Goal: Task Accomplishment & Management: Complete application form

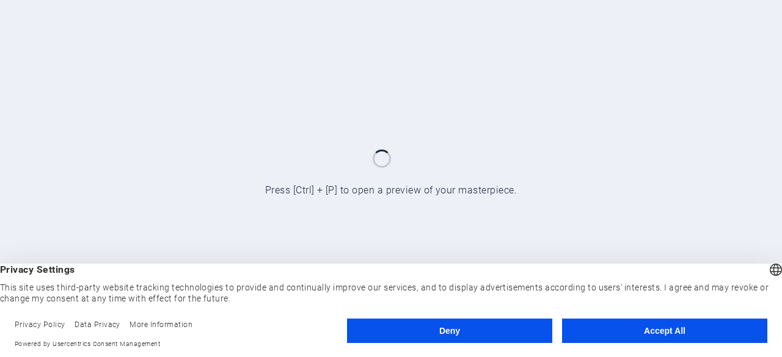
click at [650, 326] on button "Accept All" at bounding box center [664, 331] width 205 height 24
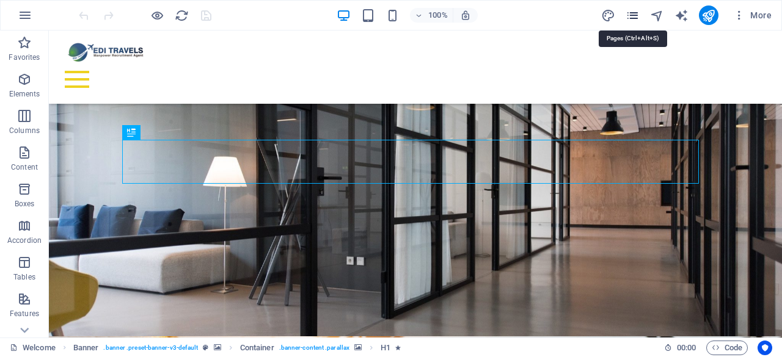
click at [634, 11] on icon "pages" at bounding box center [632, 16] width 14 height 14
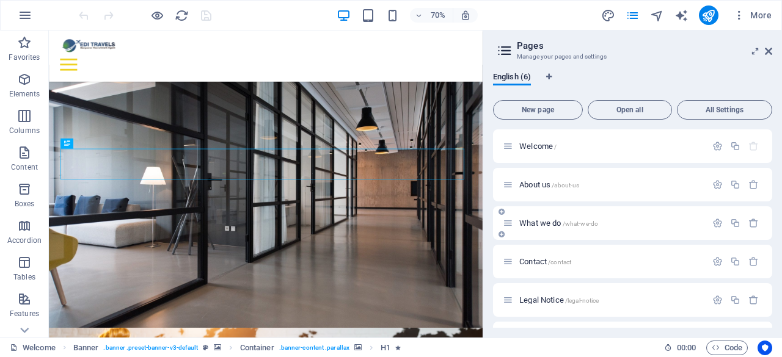
scroll to position [32, 0]
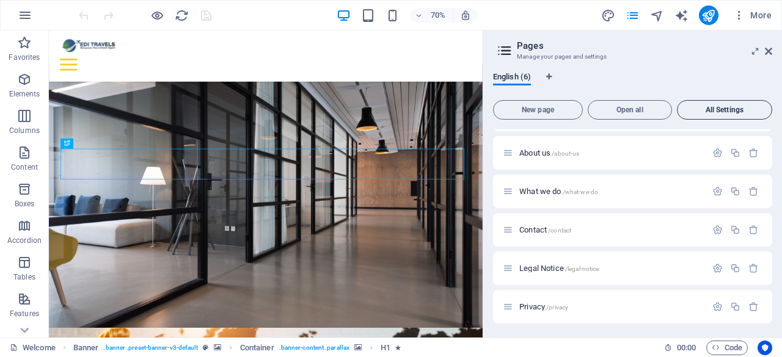
click at [714, 104] on button "All Settings" at bounding box center [724, 110] width 95 height 20
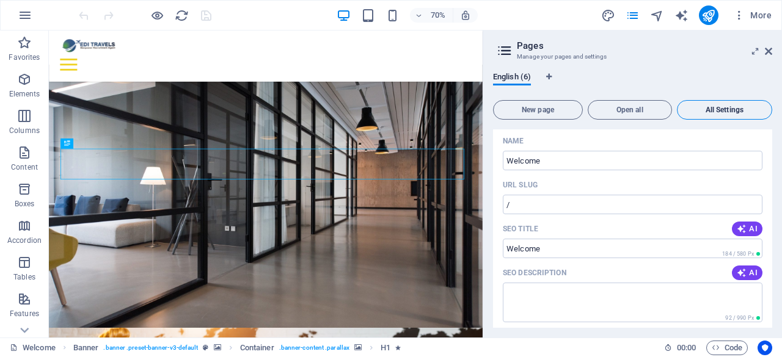
scroll to position [2430, 0]
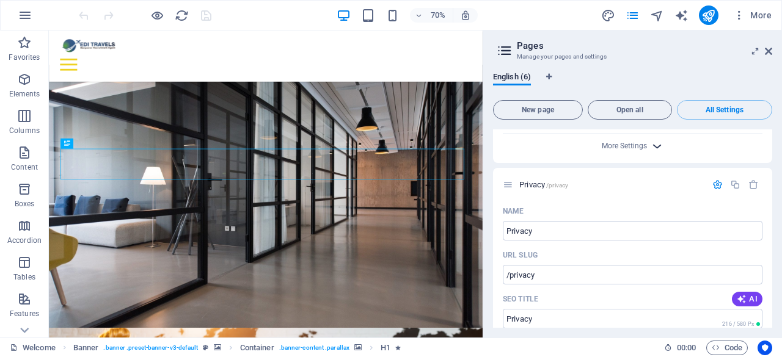
click at [650, 142] on icon "button" at bounding box center [657, 146] width 14 height 14
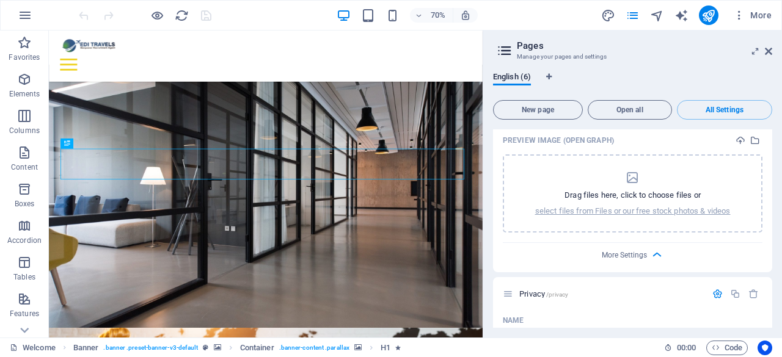
scroll to position [2480, 0]
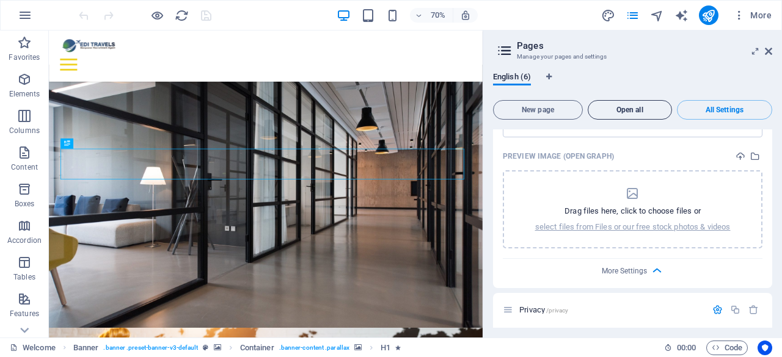
click at [625, 108] on span "Open all" at bounding box center [629, 109] width 73 height 7
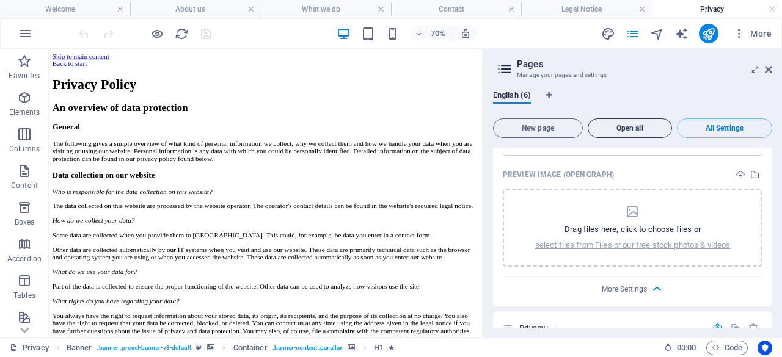
scroll to position [0, 0]
click at [641, 5] on link at bounding box center [641, 10] width 7 height 12
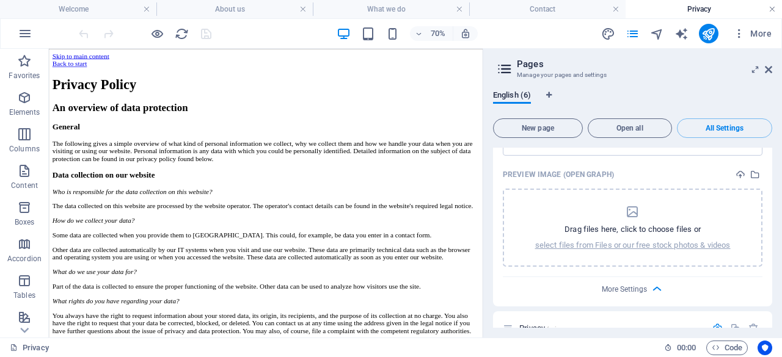
click at [772, 9] on link at bounding box center [771, 10] width 7 height 12
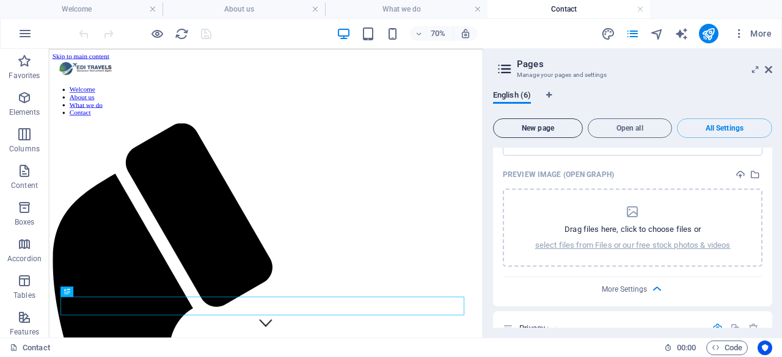
click at [537, 131] on span "New page" at bounding box center [537, 128] width 79 height 7
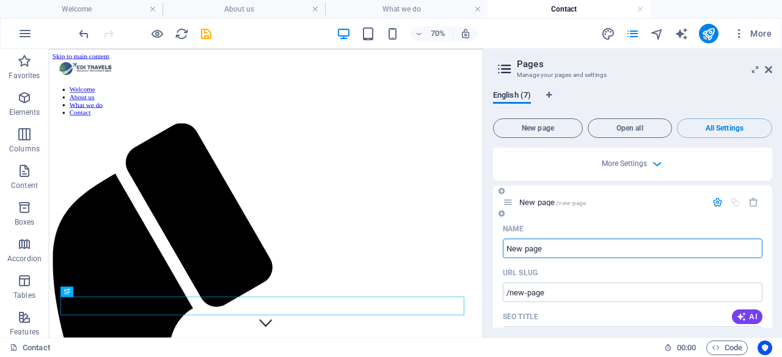
scroll to position [3097, 0]
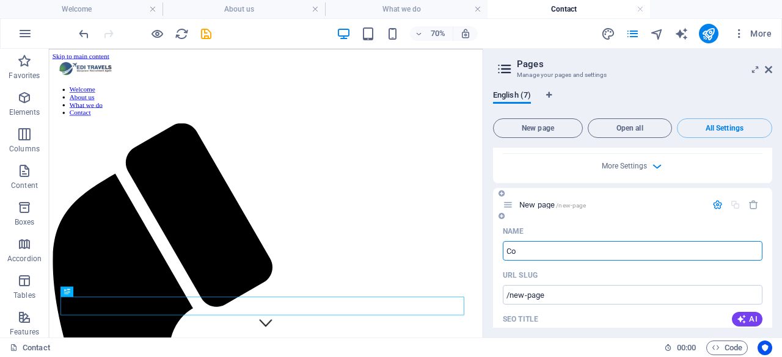
type input "Cou"
type input "/c"
type input "Countries"
type input "/countries"
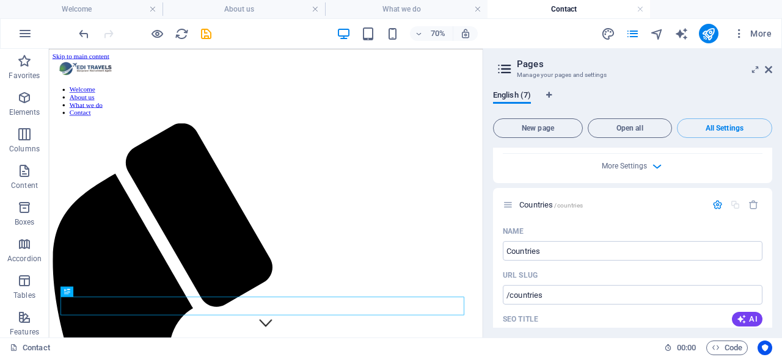
click at [518, 34] on div "70% More" at bounding box center [426, 34] width 700 height 20
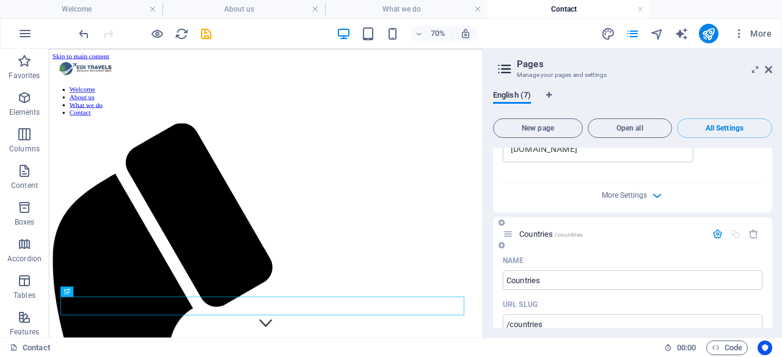
scroll to position [3068, 0]
click at [499, 219] on icon at bounding box center [501, 222] width 6 height 7
click at [540, 190] on div "More Settings" at bounding box center [633, 193] width 260 height 20
click at [748, 229] on icon "button" at bounding box center [753, 234] width 10 height 10
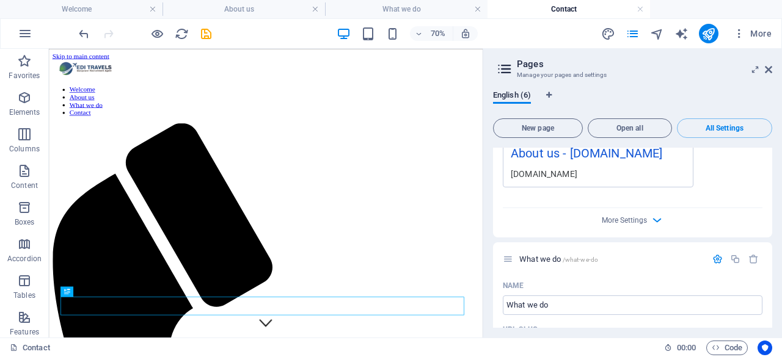
scroll to position [893, 0]
click at [501, 271] on icon at bounding box center [501, 269] width 6 height 7
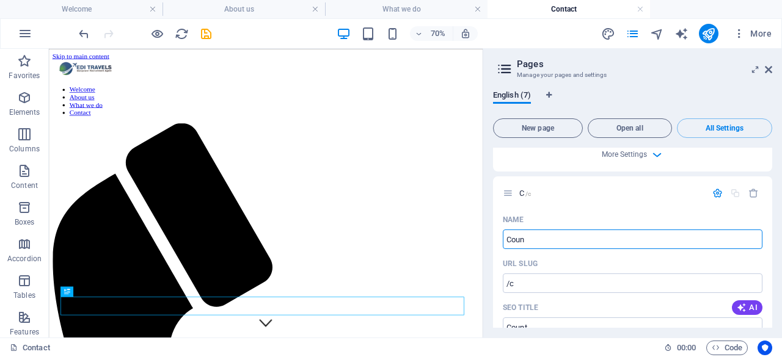
type input "Count"
type input "/c"
type input "Countries"
type input "/countries"
type input "Countries"
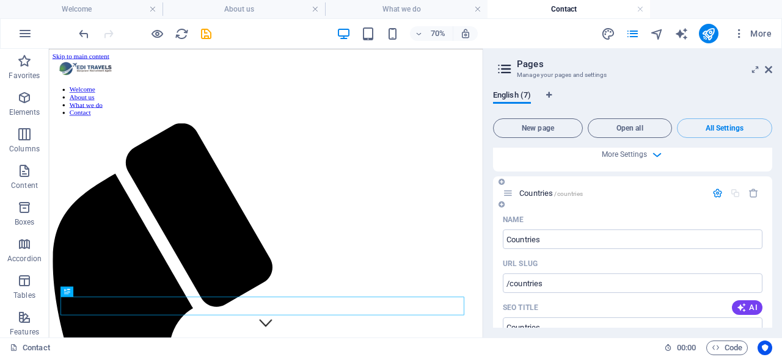
click at [634, 202] on div "Countries /countries" at bounding box center [632, 193] width 279 height 34
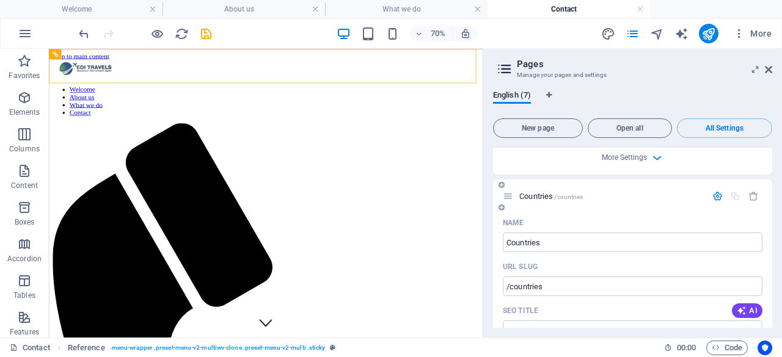
scroll to position [1379, 0]
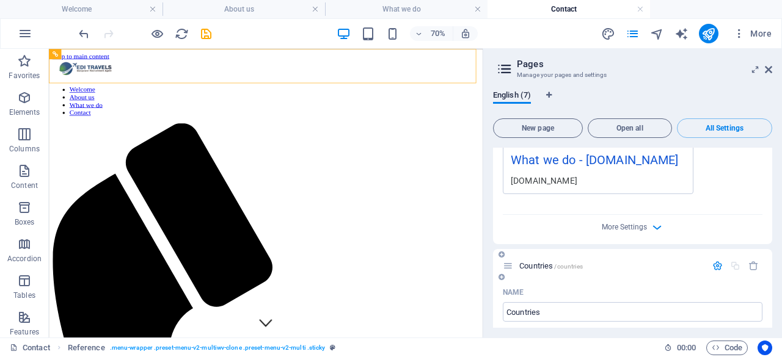
click at [614, 274] on div "Countries /countries" at bounding box center [632, 266] width 279 height 34
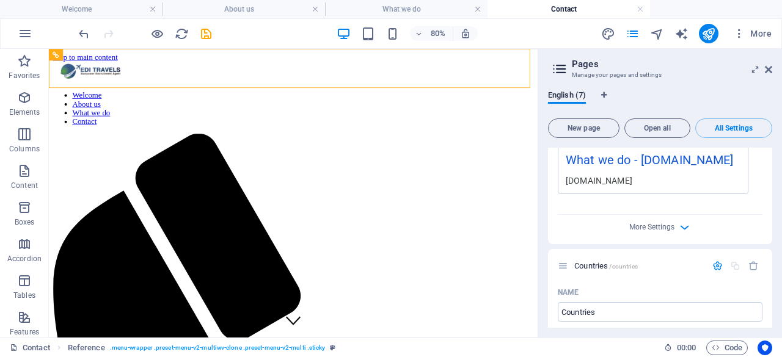
drag, startPoint x: 485, startPoint y: 65, endPoint x: 544, endPoint y: 68, distance: 59.3
click at [544, 68] on aside "Pages Manage your pages and settings English (7) New page Open all All Settings…" at bounding box center [659, 193] width 244 height 289
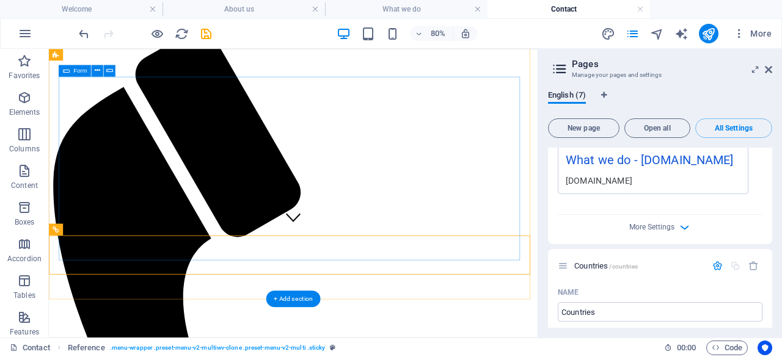
scroll to position [0, 0]
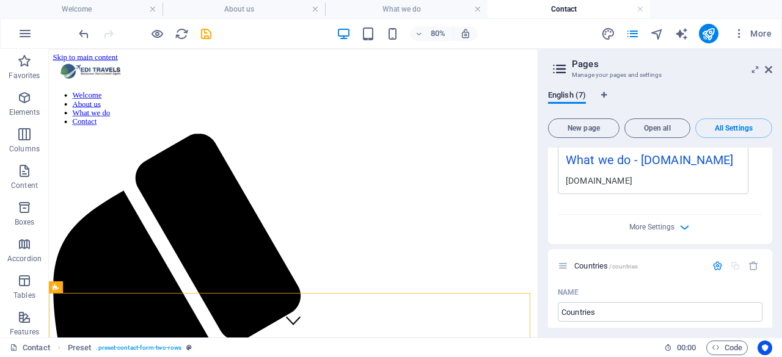
click at [675, 74] on h3 "Manage your pages and settings" at bounding box center [660, 75] width 176 height 11
click at [597, 130] on span "New page" at bounding box center [583, 128] width 60 height 7
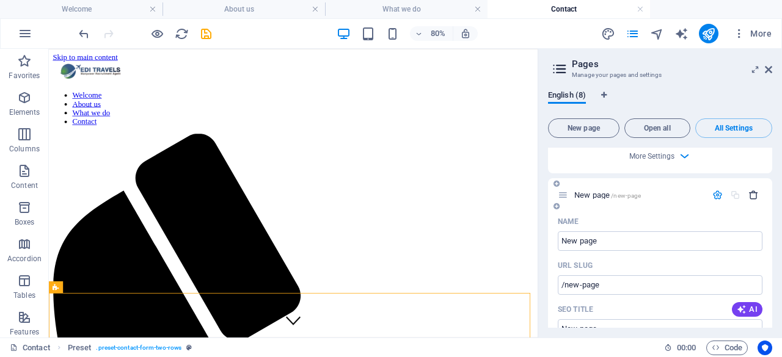
click at [750, 192] on icon "button" at bounding box center [753, 195] width 10 height 10
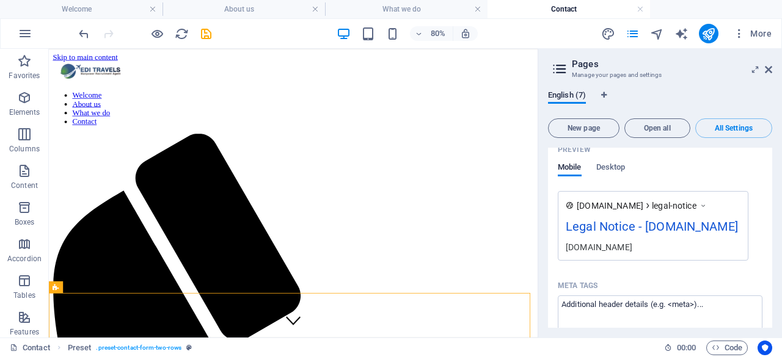
scroll to position [2710, 0]
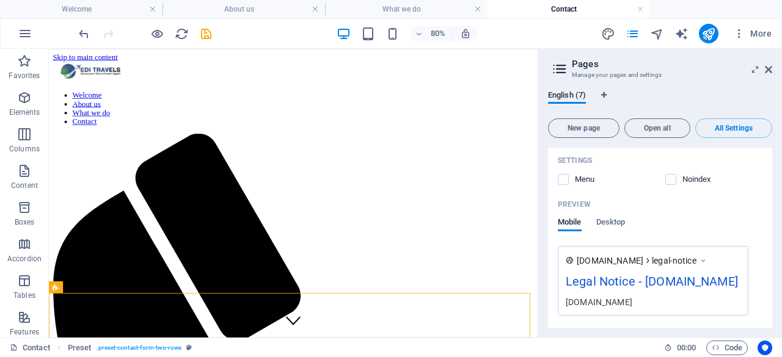
click at [564, 65] on icon at bounding box center [559, 68] width 18 height 17
click at [560, 67] on icon at bounding box center [559, 68] width 18 height 17
click at [767, 71] on icon at bounding box center [768, 70] width 7 height 10
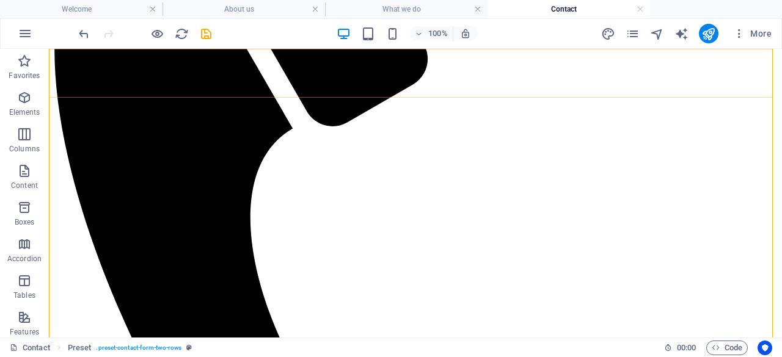
click at [723, 68] on div "Menu" at bounding box center [415, 295] width 723 height 962
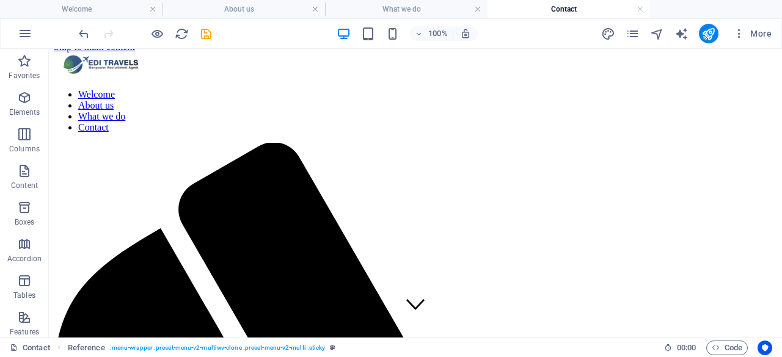
scroll to position [0, 0]
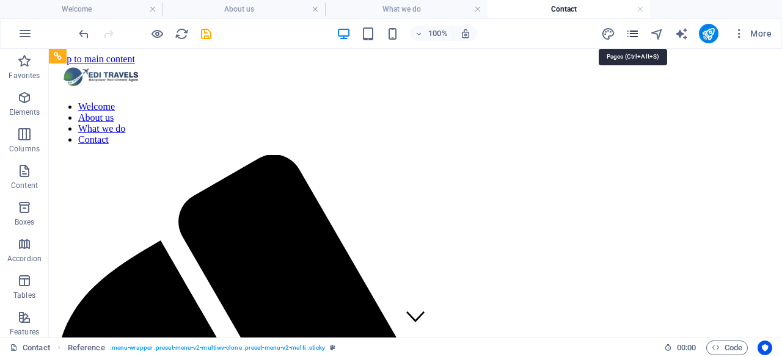
click at [634, 33] on icon "pages" at bounding box center [632, 34] width 14 height 14
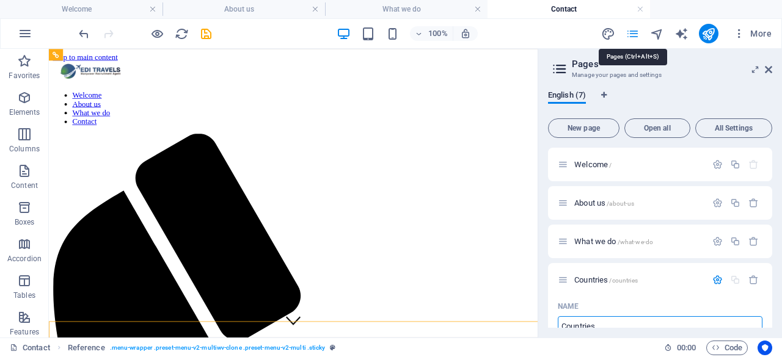
scroll to position [7, 0]
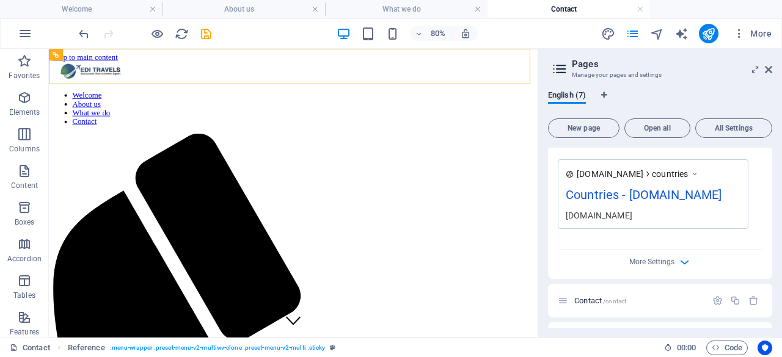
scroll to position [473, 0]
click at [646, 261] on span "More Settings" at bounding box center [651, 262] width 45 height 9
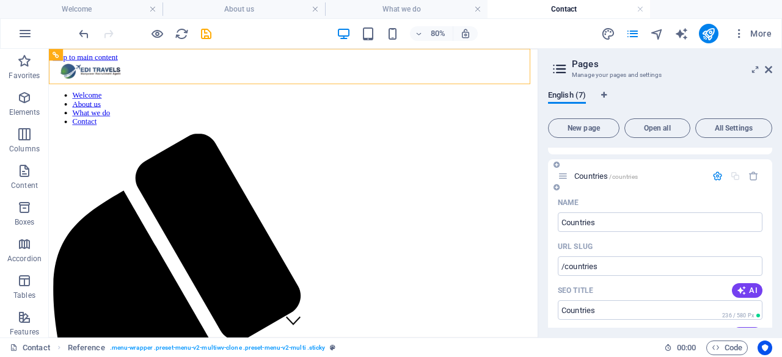
scroll to position [104, 0]
click at [716, 178] on icon "button" at bounding box center [717, 175] width 10 height 10
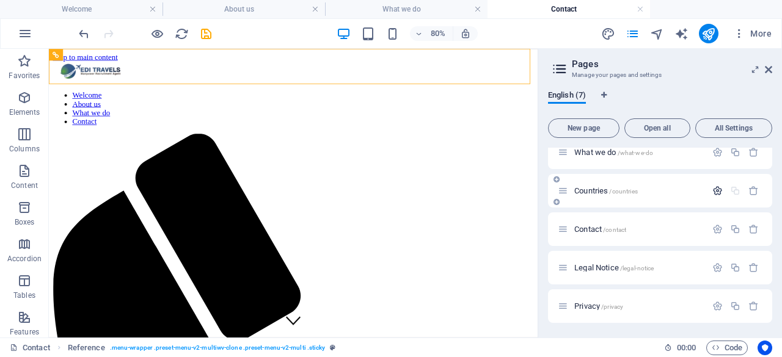
scroll to position [89, 0]
click at [630, 184] on div "Countries /countries" at bounding box center [632, 191] width 148 height 14
click at [586, 187] on span "Countries /countries" at bounding box center [606, 190] width 64 height 9
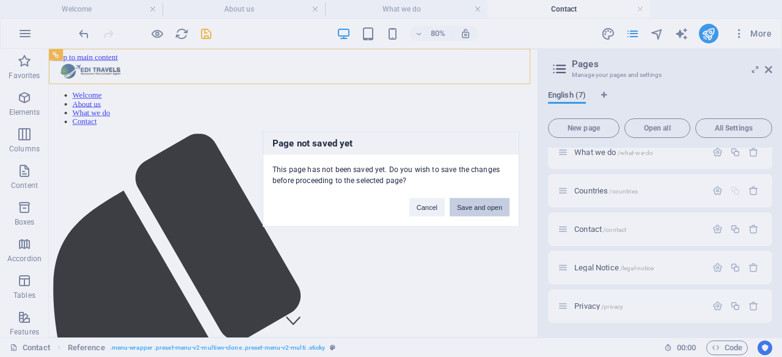
click at [478, 206] on button "Save and open" at bounding box center [479, 207] width 60 height 18
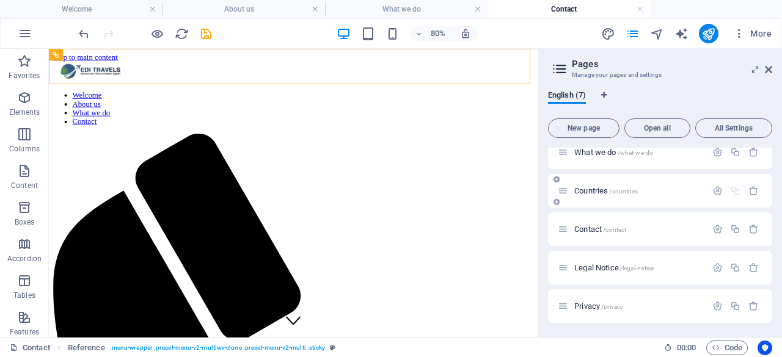
click at [592, 189] on span "Countries /countries" at bounding box center [606, 190] width 64 height 9
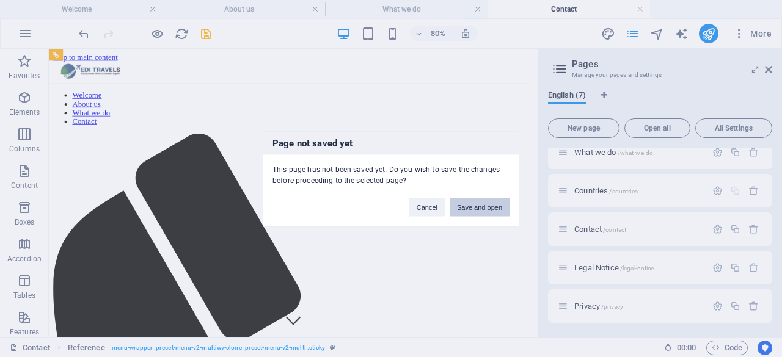
click at [482, 207] on button "Save and open" at bounding box center [479, 207] width 60 height 18
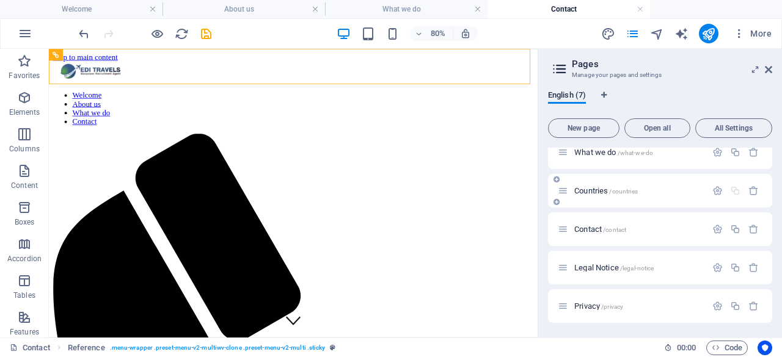
click at [591, 193] on span "Countries /countries" at bounding box center [606, 190] width 64 height 9
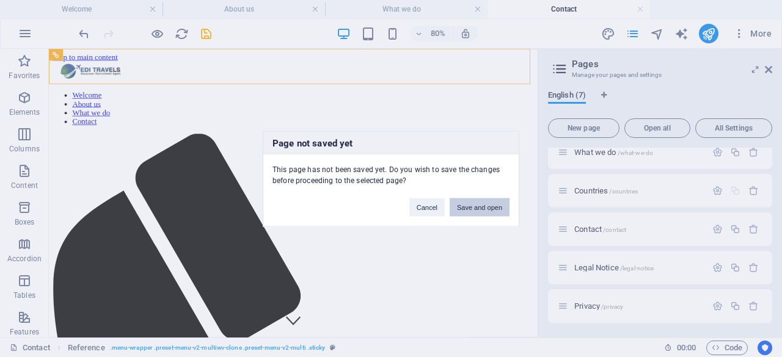
click at [498, 207] on button "Save and open" at bounding box center [479, 207] width 60 height 18
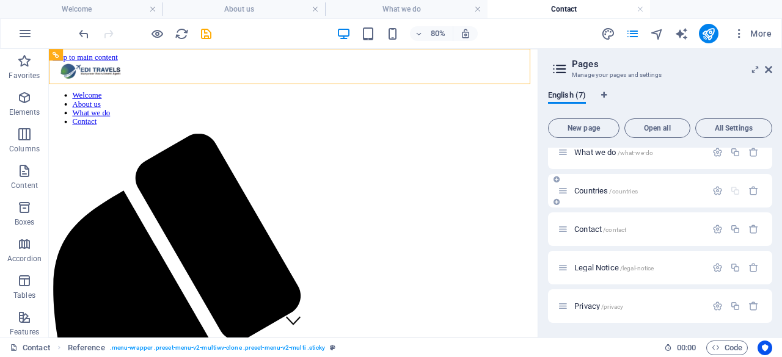
click at [558, 194] on icon at bounding box center [563, 191] width 10 height 10
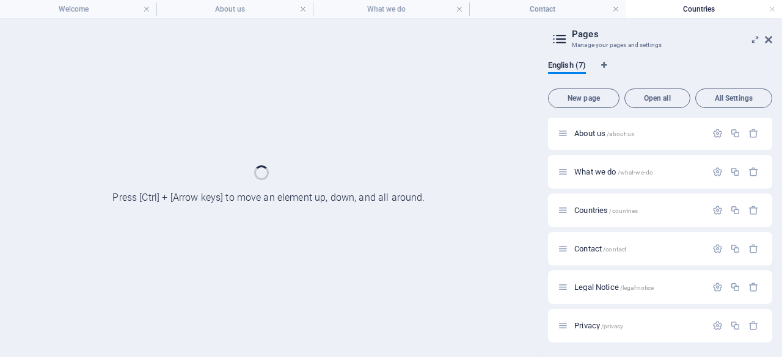
scroll to position [39, 0]
